Goal: Transaction & Acquisition: Purchase product/service

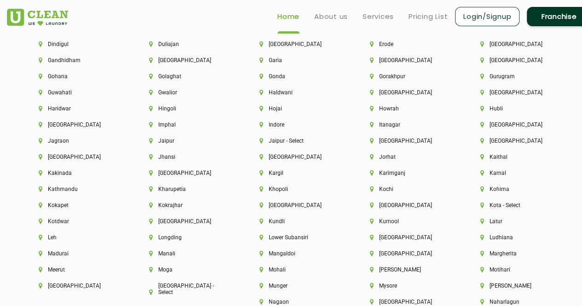
scroll to position [2053, 0]
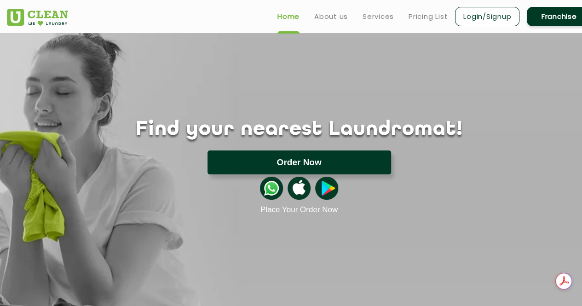
click at [261, 160] on button "Order Now" at bounding box center [298, 162] width 183 height 24
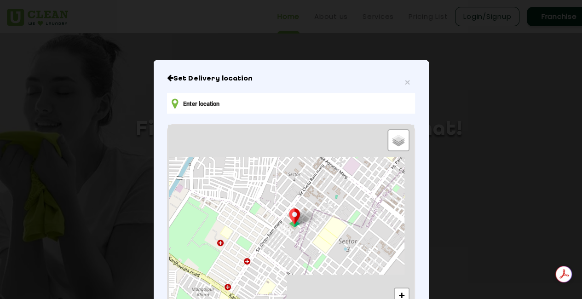
click at [240, 103] on input "text" at bounding box center [290, 103] width 247 height 21
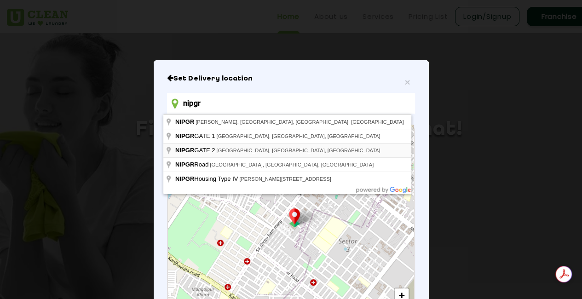
type input "nipgr"
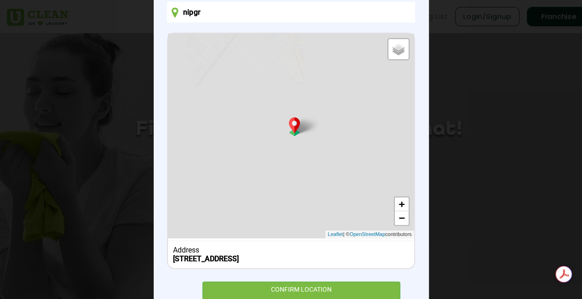
scroll to position [122, 0]
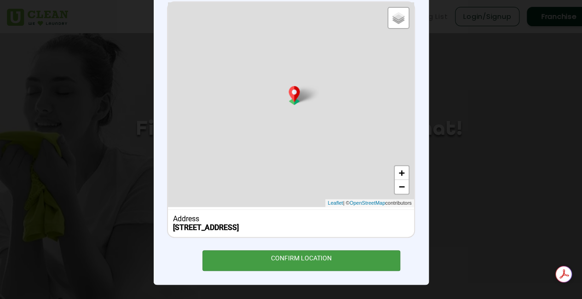
click at [274, 268] on div "CONFIRM LOCATION" at bounding box center [301, 260] width 198 height 21
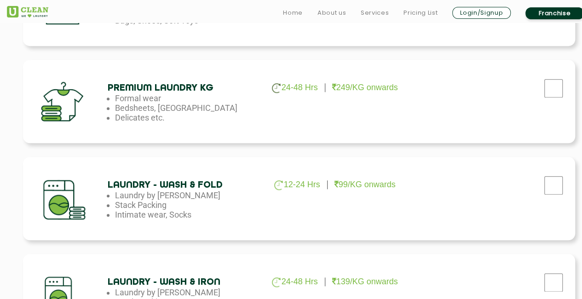
scroll to position [454, 0]
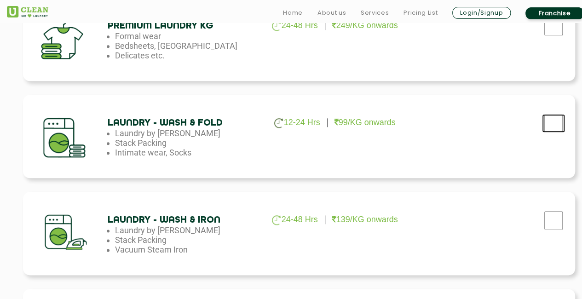
click at [555, 119] on input "checkbox" at bounding box center [553, 123] width 23 height 18
checkbox input "true"
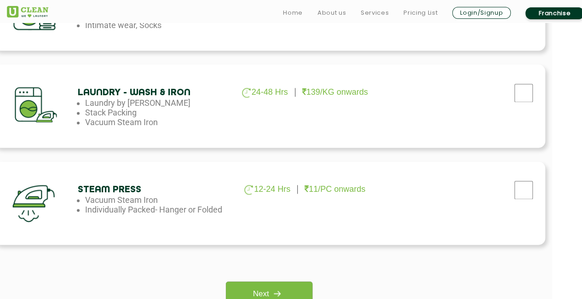
scroll to position [614, 30]
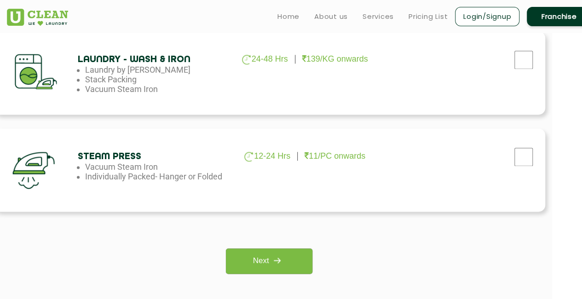
click at [225, 257] on div "Next" at bounding box center [269, 260] width 538 height 25
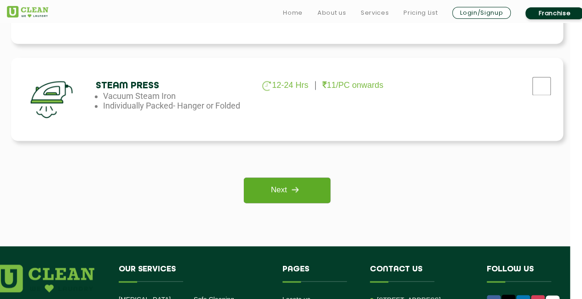
click at [304, 190] on link "Next" at bounding box center [287, 190] width 86 height 25
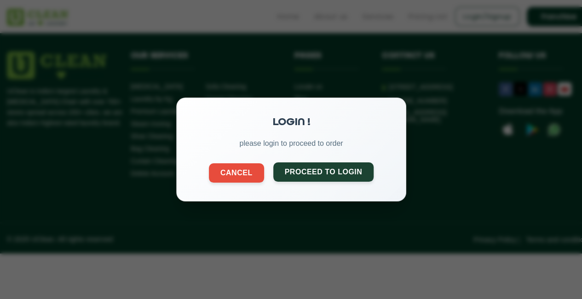
click at [303, 175] on button "Proceed to Login" at bounding box center [323, 171] width 101 height 19
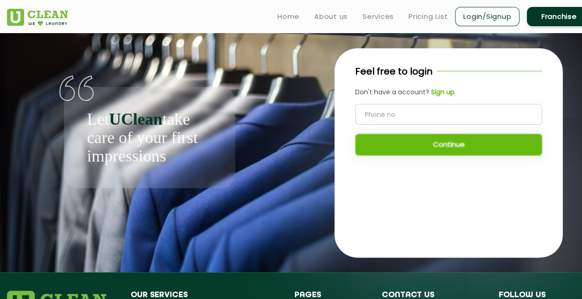
click at [386, 123] on input "tel" at bounding box center [448, 114] width 187 height 21
type input "9953709762"
click at [388, 138] on button "Continue" at bounding box center [448, 145] width 187 height 22
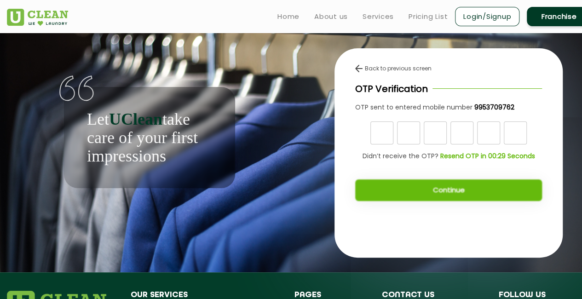
click at [388, 138] on input "text" at bounding box center [381, 132] width 23 height 23
type input "4"
type input "9"
type input "6"
type input "2"
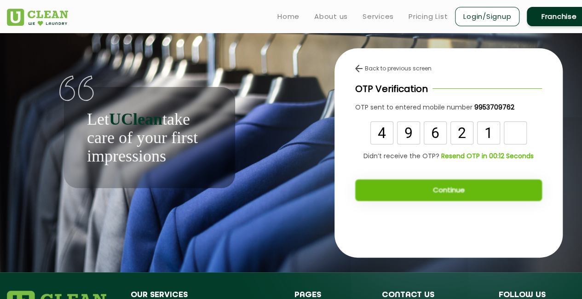
type input "1"
type input "2"
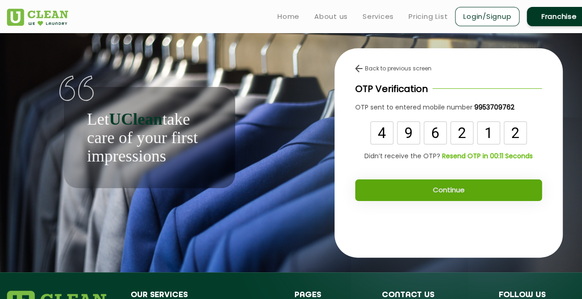
click at [387, 181] on button "Continue" at bounding box center [448, 190] width 187 height 22
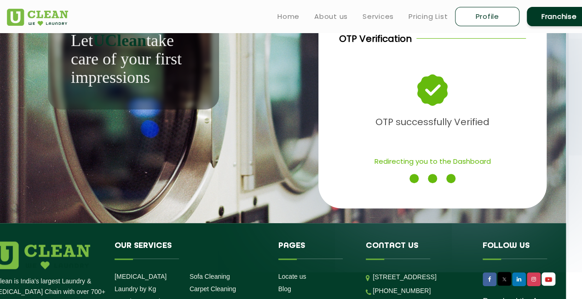
scroll to position [46, 16]
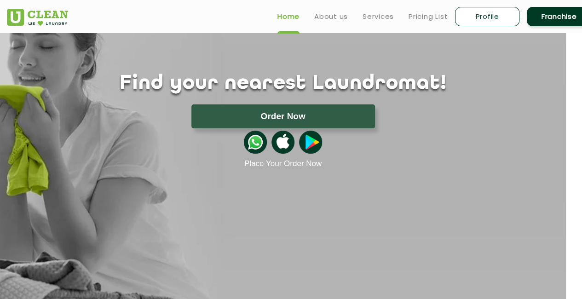
scroll to position [0, 5]
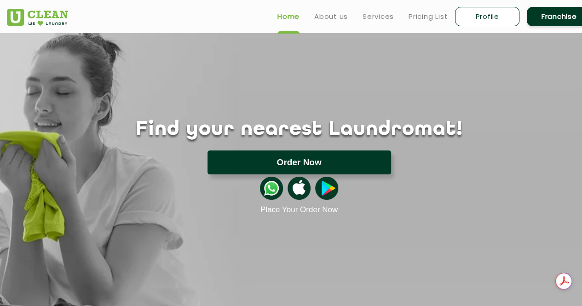
click at [246, 169] on button "Order Now" at bounding box center [298, 162] width 183 height 24
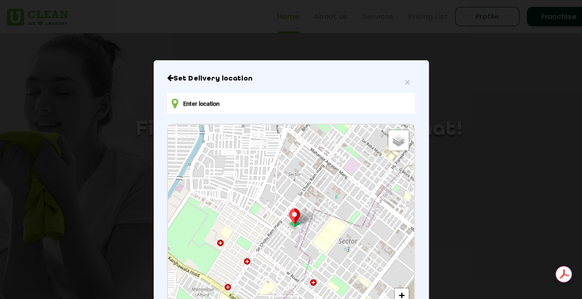
click at [273, 104] on input "text" at bounding box center [290, 103] width 247 height 21
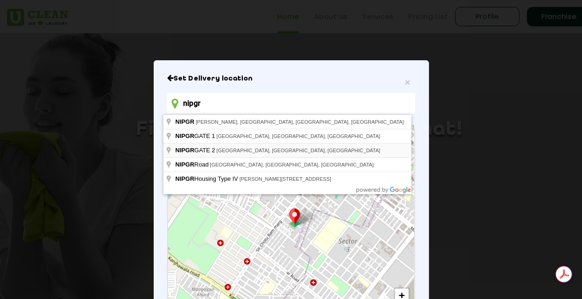
type input "[STREET_ADDRESS]"
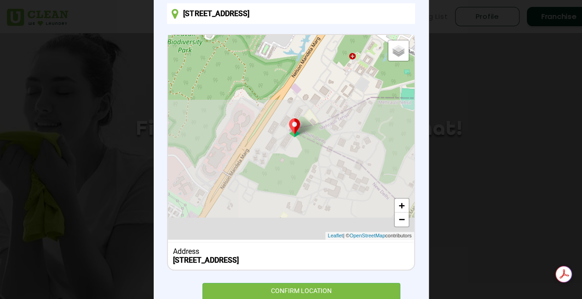
scroll to position [122, 0]
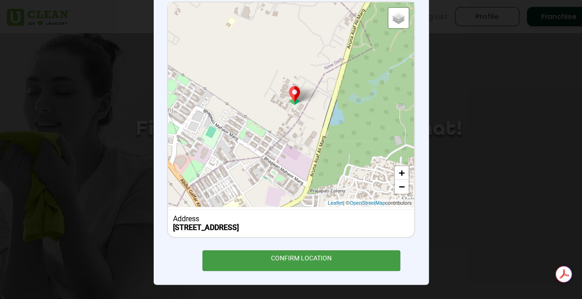
click at [254, 263] on div "CONFIRM LOCATION" at bounding box center [301, 260] width 198 height 21
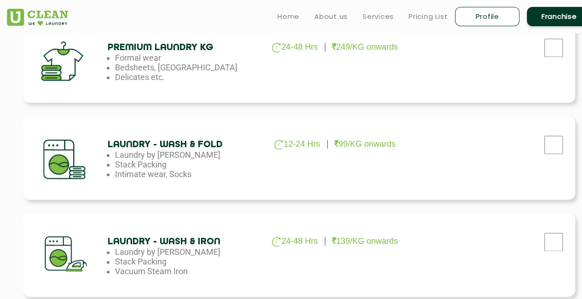
scroll to position [433, 0]
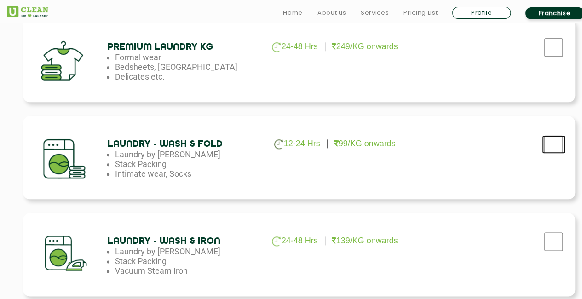
click at [557, 149] on input "checkbox" at bounding box center [553, 144] width 23 height 18
checkbox input "true"
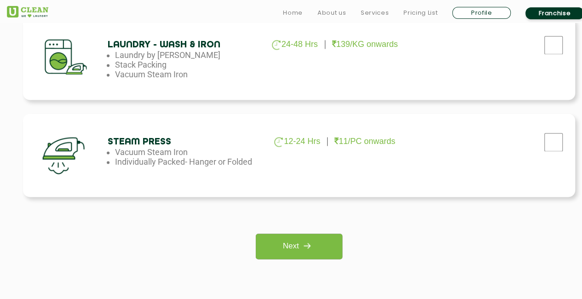
scroll to position [630, 0]
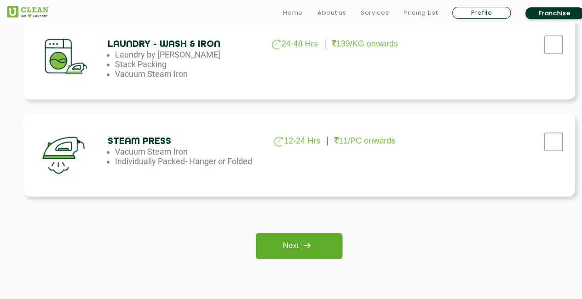
click at [312, 238] on img at bounding box center [306, 245] width 17 height 17
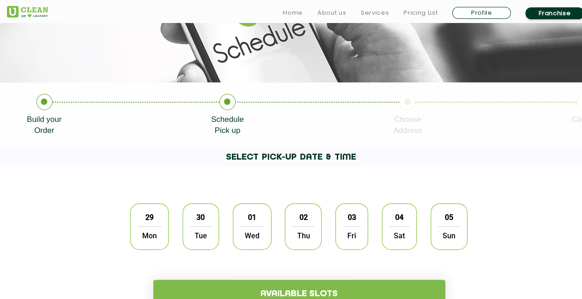
scroll to position [213, 0]
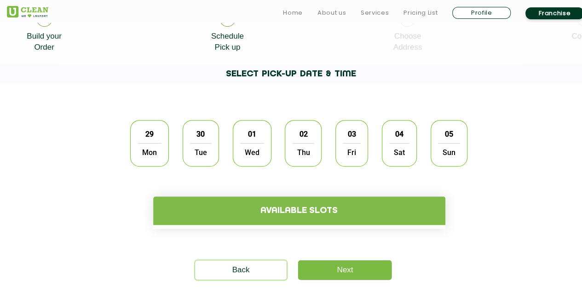
click at [159, 141] on div "29 Mon" at bounding box center [149, 143] width 39 height 46
click at [223, 211] on h4 "Available slots" at bounding box center [299, 210] width 292 height 29
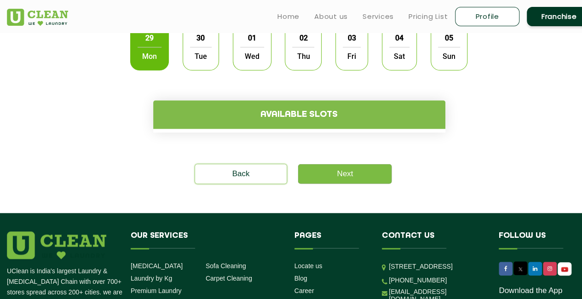
scroll to position [316, 0]
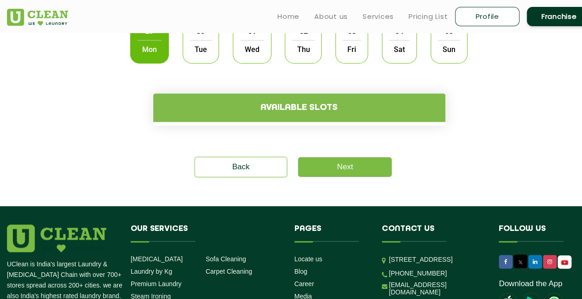
click at [315, 111] on h4 "Available slots" at bounding box center [299, 107] width 292 height 29
click at [316, 111] on h4 "Available slots" at bounding box center [299, 107] width 292 height 29
click at [313, 171] on link "Next" at bounding box center [344, 166] width 93 height 19
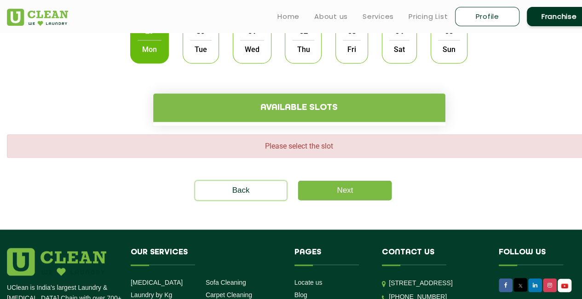
click at [297, 127] on div "Please select the slot Back Next" at bounding box center [299, 163] width 598 height 74
click at [204, 49] on span "Tue" at bounding box center [201, 49] width 22 height 18
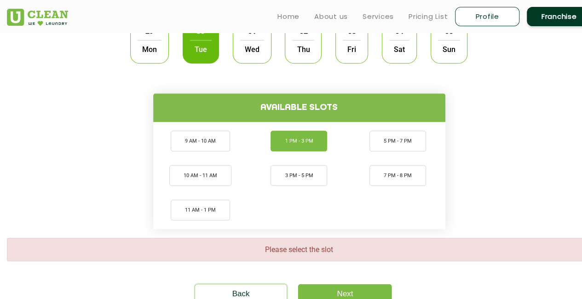
click at [307, 146] on li "1 PM - 3 PM" at bounding box center [298, 141] width 57 height 21
click at [340, 287] on link "Next" at bounding box center [344, 293] width 93 height 19
